Goal: Task Accomplishment & Management: Manage account settings

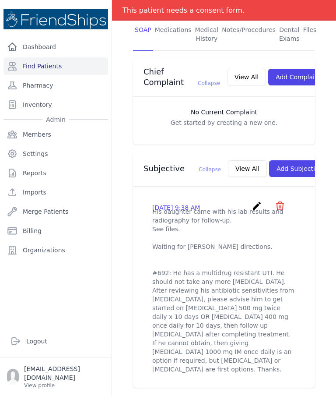
scroll to position [209, 0]
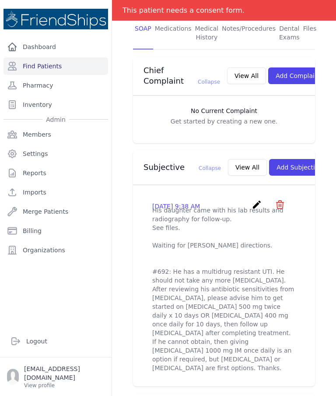
click at [228, 159] on button "View All" at bounding box center [247, 167] width 39 height 17
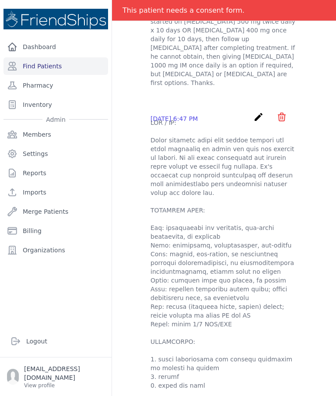
scroll to position [0, 0]
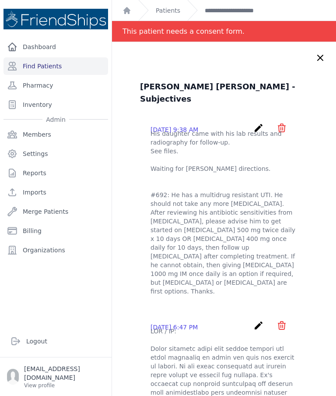
click at [267, 160] on p "His daughter came with his lab results and radiography for follow-up. See files…" at bounding box center [224, 212] width 147 height 166
click at [316, 56] on icon at bounding box center [320, 58] width 11 height 11
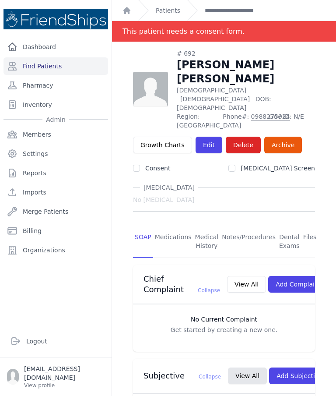
click at [305, 226] on link "Files" at bounding box center [310, 242] width 17 height 32
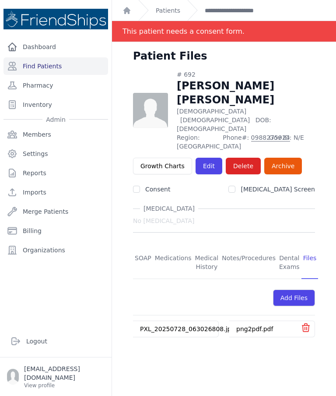
click at [253, 321] on div "png2pdf.pdf" at bounding box center [265, 329] width 71 height 16
click at [244, 325] on link "png2pdf.pdf" at bounding box center [255, 328] width 37 height 7
click at [143, 247] on link "SOAP" at bounding box center [143, 263] width 20 height 32
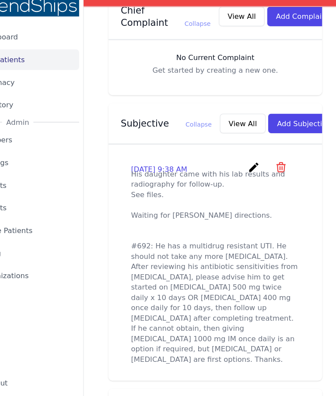
scroll to position [276, 0]
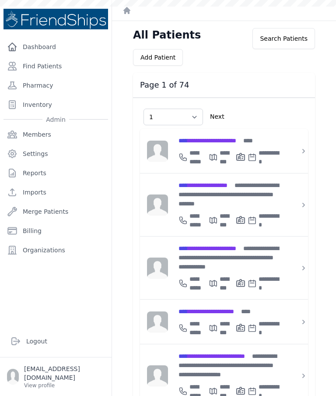
click at [53, 66] on link "Find Patients" at bounding box center [56, 66] width 105 height 18
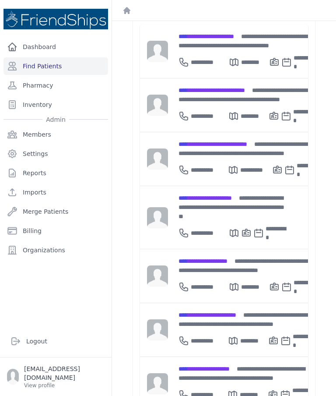
scroll to position [156, 0]
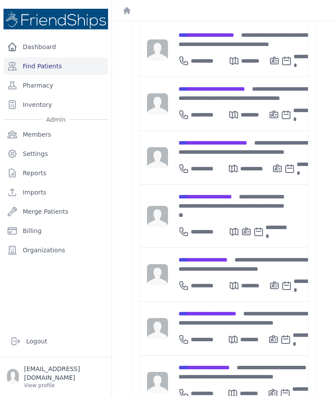
click at [223, 257] on span "**********" at bounding box center [203, 260] width 49 height 6
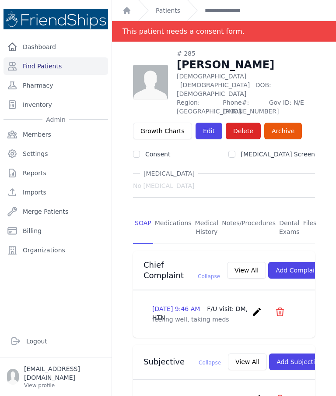
scroll to position [9, 0]
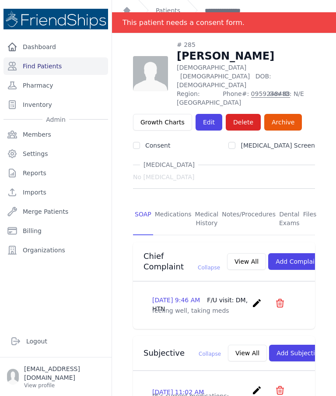
click at [314, 203] on link "Files" at bounding box center [310, 219] width 17 height 32
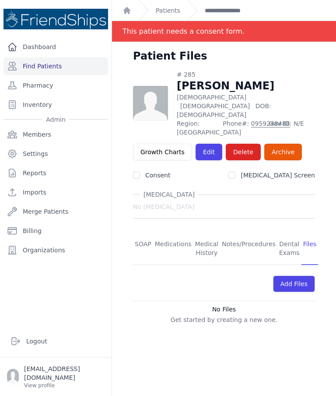
click at [168, 11] on link "Patients" at bounding box center [168, 10] width 25 height 9
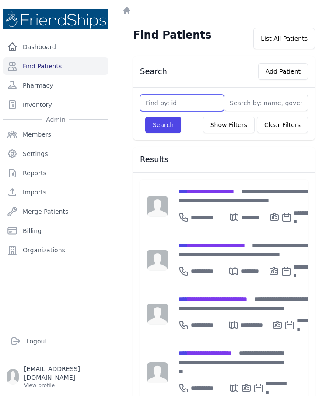
click at [191, 98] on input "text" at bounding box center [182, 103] width 84 height 17
type input "Aida"
click at [170, 120] on button "Search" at bounding box center [163, 125] width 36 height 17
click at [189, 103] on input "text" at bounding box center [182, 103] width 84 height 17
type input "Aida"
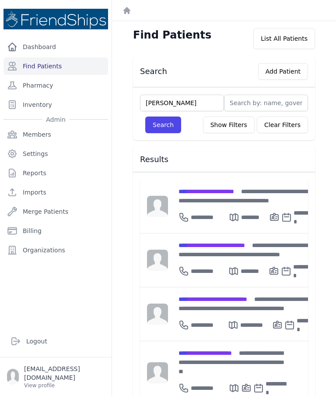
click at [172, 120] on button "Search" at bounding box center [163, 125] width 36 height 17
click at [272, 103] on input "text" at bounding box center [266, 103] width 84 height 17
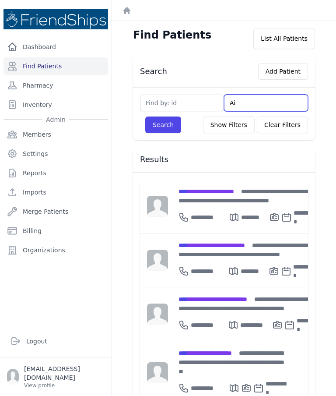
type input "Aid"
type input "Aida"
click at [175, 124] on button "Search" at bounding box center [163, 125] width 36 height 17
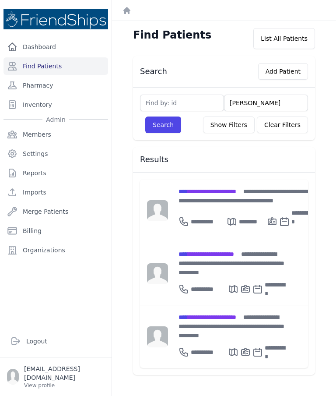
click at [233, 199] on div "**********" at bounding box center [246, 196] width 134 height 18
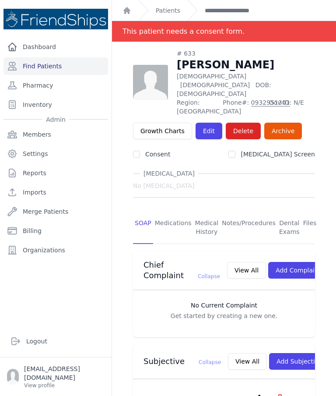
click at [311, 212] on link "Files" at bounding box center [310, 228] width 17 height 32
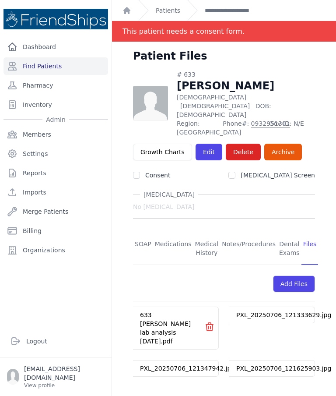
click at [168, 311] on link "633 Aida Mahmoud lab analysis July 2025.pdf" at bounding box center [165, 327] width 51 height 33
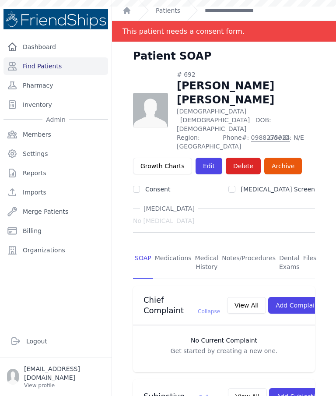
scroll to position [276, 0]
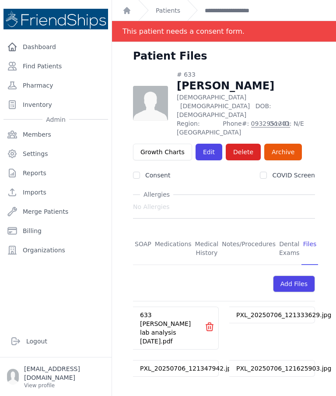
click at [42, 71] on link "Find Patients" at bounding box center [56, 66] width 105 height 18
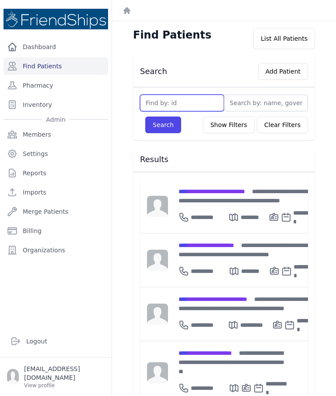
click at [187, 104] on input "text" at bounding box center [182, 103] width 84 height 17
type input "285"
click at [69, 88] on link "Pharmacy" at bounding box center [56, 86] width 105 height 18
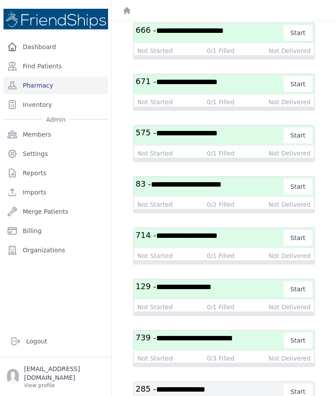
scroll to position [671, 0]
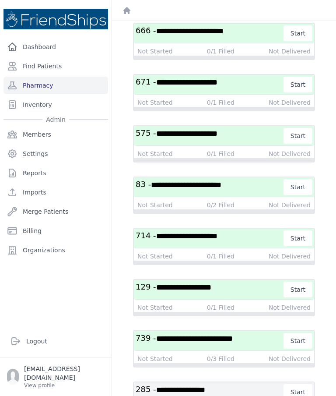
click at [205, 386] on span "**********" at bounding box center [180, 390] width 49 height 8
click at [232, 384] on h3 "**********" at bounding box center [210, 392] width 148 height 16
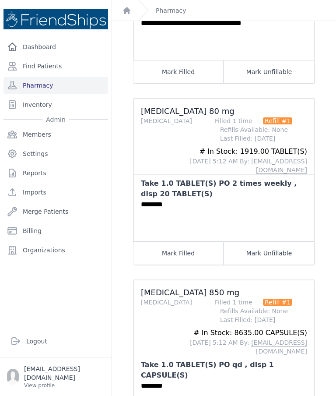
click at [332, 223] on div "**********" at bounding box center [224, 131] width 224 height 674
click at [322, 260] on div "**********" at bounding box center [224, 143] width 210 height 635
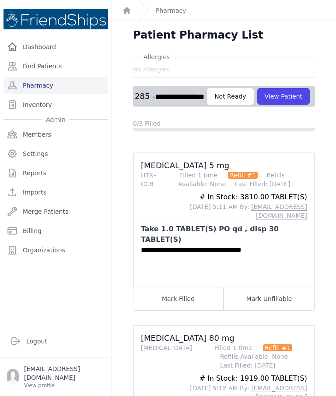
click at [37, 109] on link "Inventory" at bounding box center [56, 105] width 105 height 18
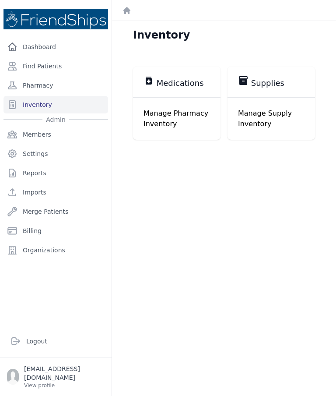
click at [184, 78] on span "Medications" at bounding box center [180, 83] width 47 height 11
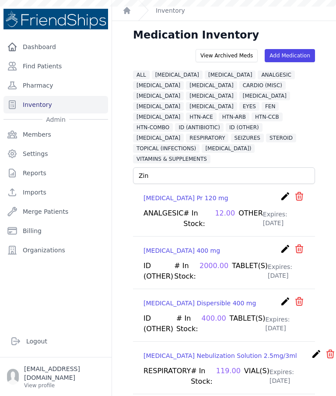
type input "Zinc"
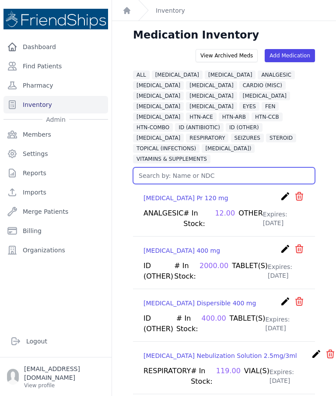
click at [203, 167] on input "text" at bounding box center [224, 175] width 182 height 17
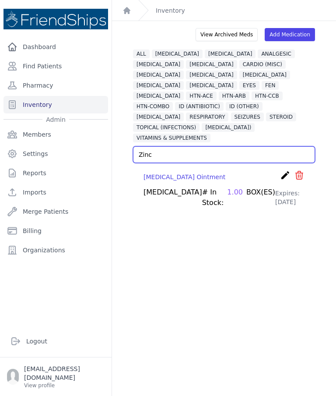
scroll to position [21, 0]
type input "Z"
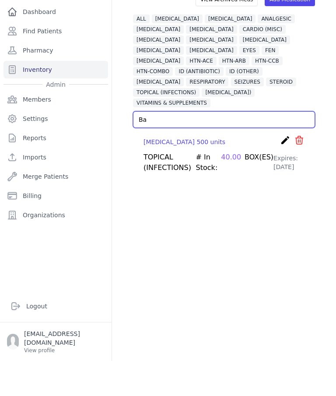
type input "B"
type input "Z"
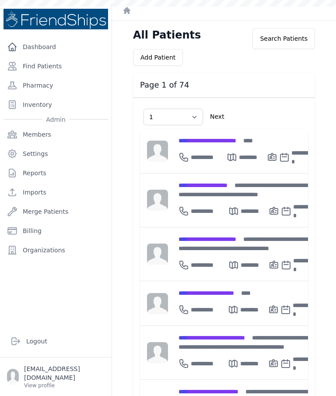
click at [51, 67] on link "Find Patients" at bounding box center [56, 66] width 105 height 18
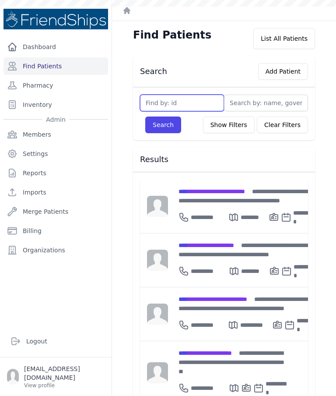
click at [166, 103] on input "text" at bounding box center [182, 103] width 84 height 17
type input "285"
click at [176, 127] on button "Search" at bounding box center [163, 125] width 36 height 17
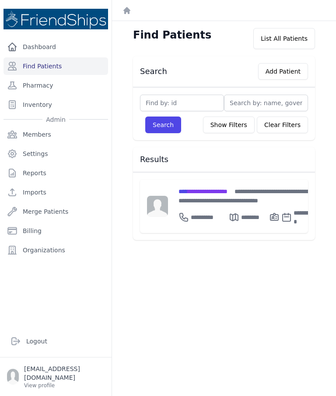
click at [54, 81] on link "Pharmacy" at bounding box center [56, 86] width 105 height 18
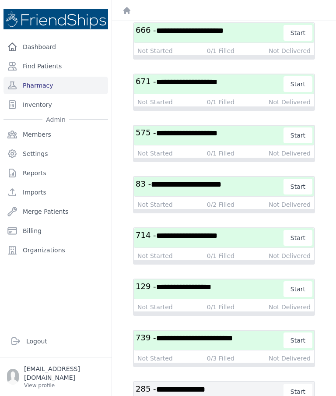
scroll to position [671, 0]
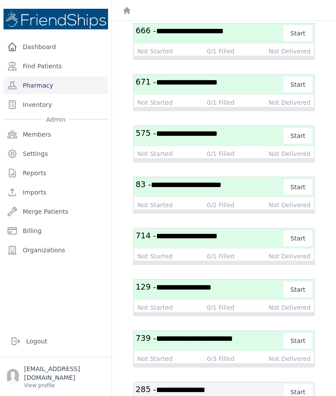
click at [237, 384] on h3 "**********" at bounding box center [210, 392] width 148 height 16
click at [245, 384] on h3 "**********" at bounding box center [210, 392] width 148 height 16
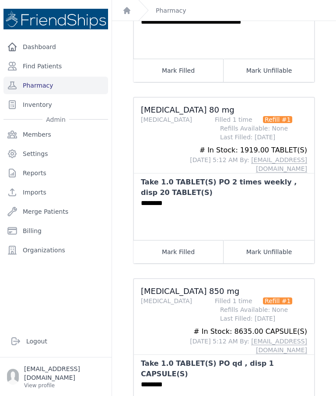
scroll to position [227, 0]
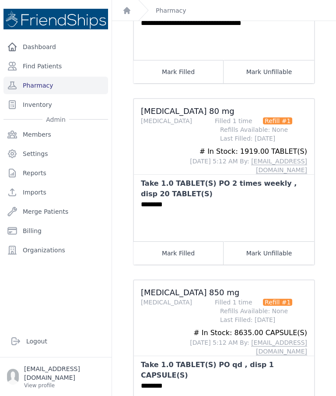
click at [322, 130] on div "**********" at bounding box center [224, 143] width 210 height 635
click at [303, 278] on div "Metformin 850 mg DIABETES Filled 1 time Refill #1 Refills Available: None Last …" at bounding box center [220, 316] width 187 height 79
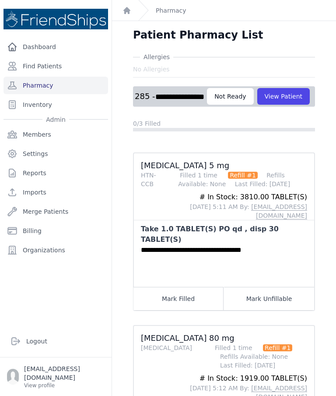
scroll to position [0, 0]
click at [258, 88] on button "View Patient" at bounding box center [284, 96] width 53 height 17
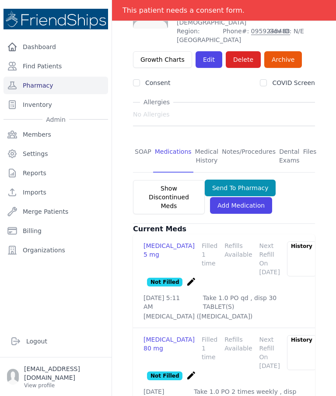
scroll to position [61, 0]
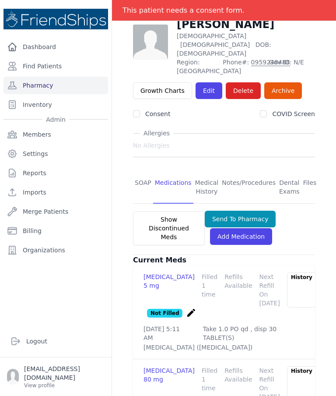
click at [142, 171] on link "SOAP" at bounding box center [143, 187] width 20 height 32
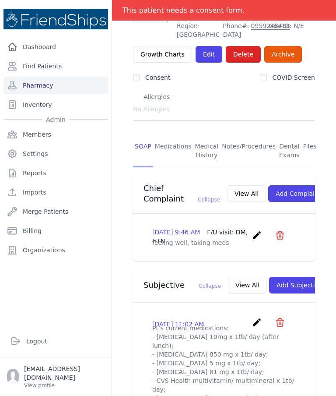
scroll to position [133, 0]
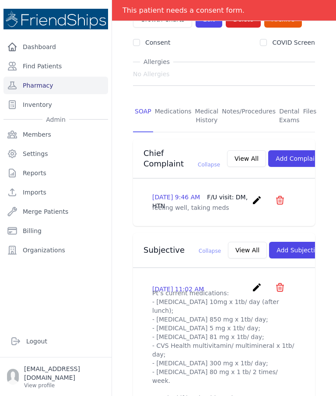
click at [228, 242] on button "View All" at bounding box center [247, 250] width 39 height 17
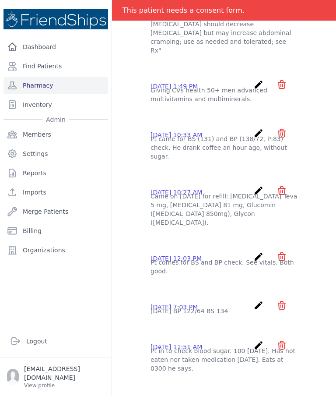
scroll to position [14, 0]
click at [301, 175] on ul "2025-Aug-11 11:02 AM create ​ Are you sure? This action cannot be undone! Confi…" at bounding box center [224, 178] width 168 height 1152
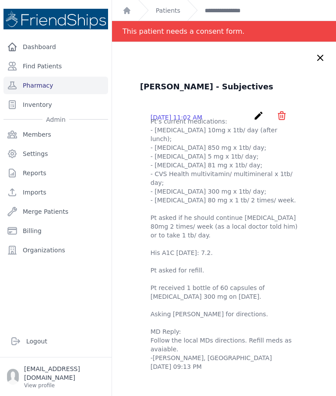
scroll to position [0, 0]
click at [322, 53] on icon at bounding box center [320, 58] width 11 height 11
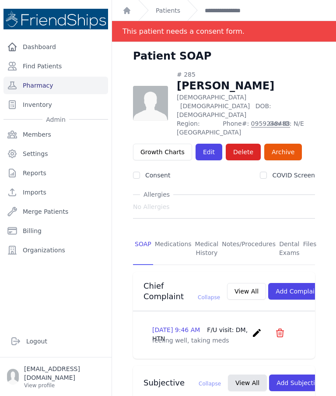
click at [178, 233] on link "Medications" at bounding box center [173, 249] width 40 height 32
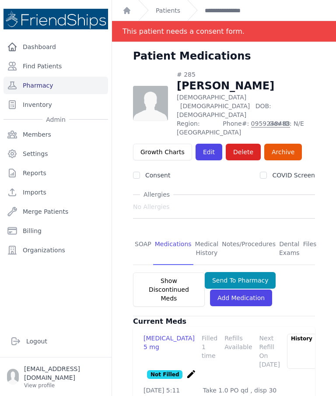
click at [241, 290] on link "Add Medication" at bounding box center [241, 298] width 62 height 17
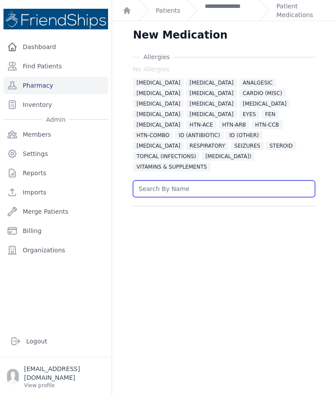
click at [193, 180] on input "text" at bounding box center [224, 188] width 182 height 17
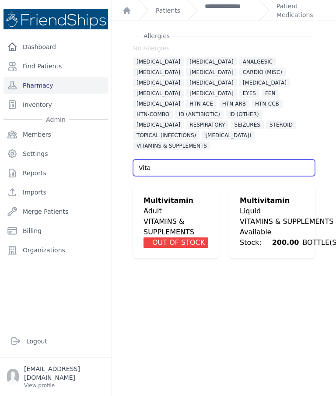
scroll to position [21, 0]
click at [330, 171] on div "New Medication Allergies No Allergies ALLERGIES ALPHA 1 BLOCKER ANALGESIC ANTIC…" at bounding box center [224, 198] width 224 height 396
click at [210, 159] on input "Vita" at bounding box center [224, 167] width 182 height 17
type input "V"
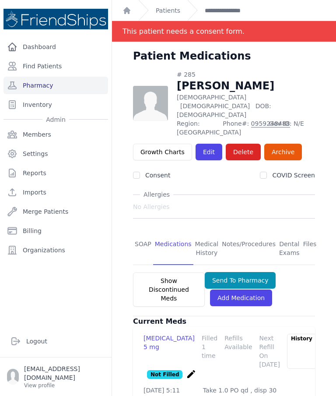
click at [142, 233] on link "SOAP" at bounding box center [143, 249] width 20 height 32
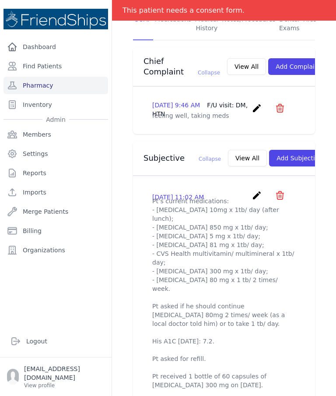
scroll to position [289, 0]
